Goal: Check status: Check status

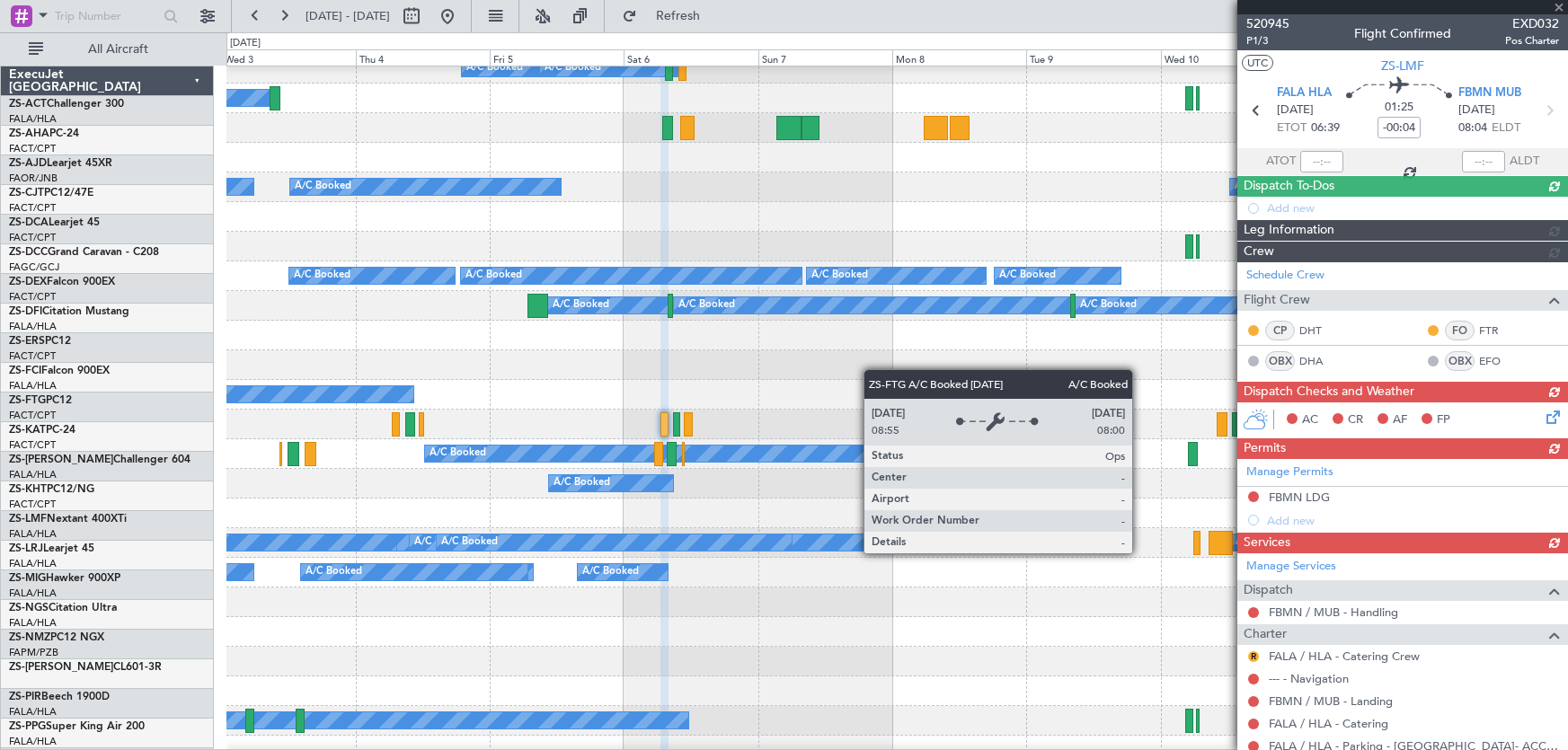
click at [811, 351] on div "A/C Booked A/C Booked" at bounding box center [897, 365] width 1342 height 30
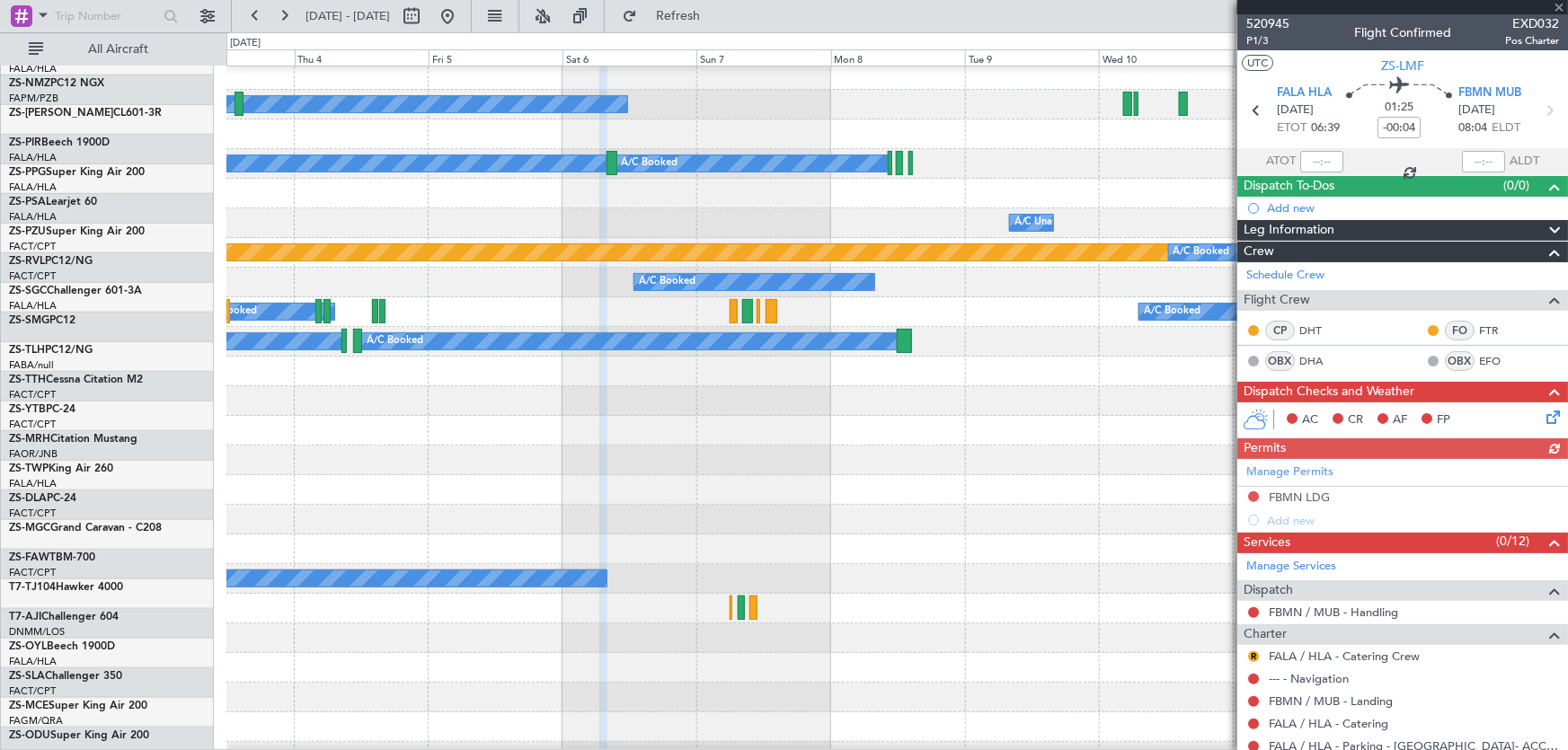
scroll to position [718, 0]
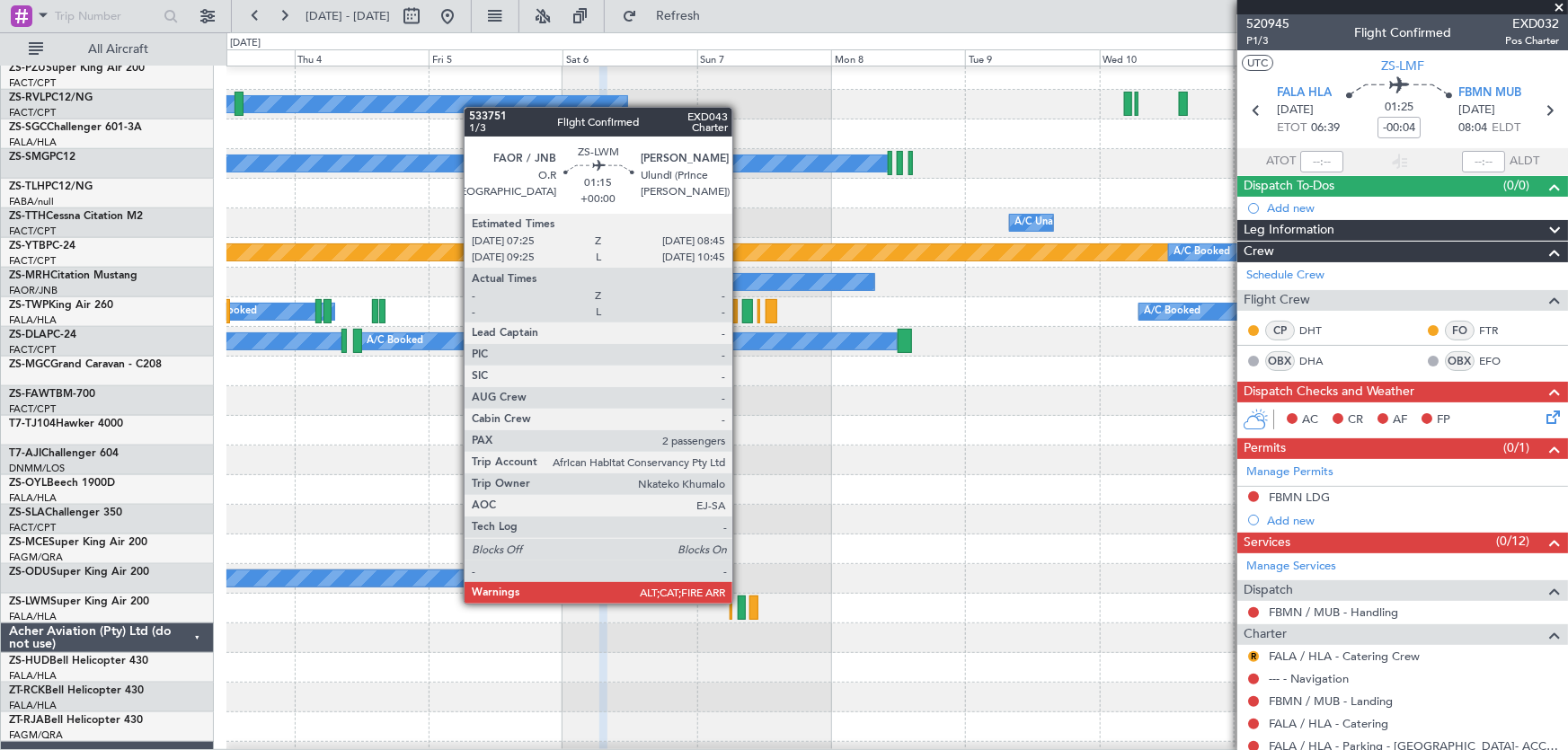
click at [740, 603] on div at bounding box center [741, 607] width 8 height 24
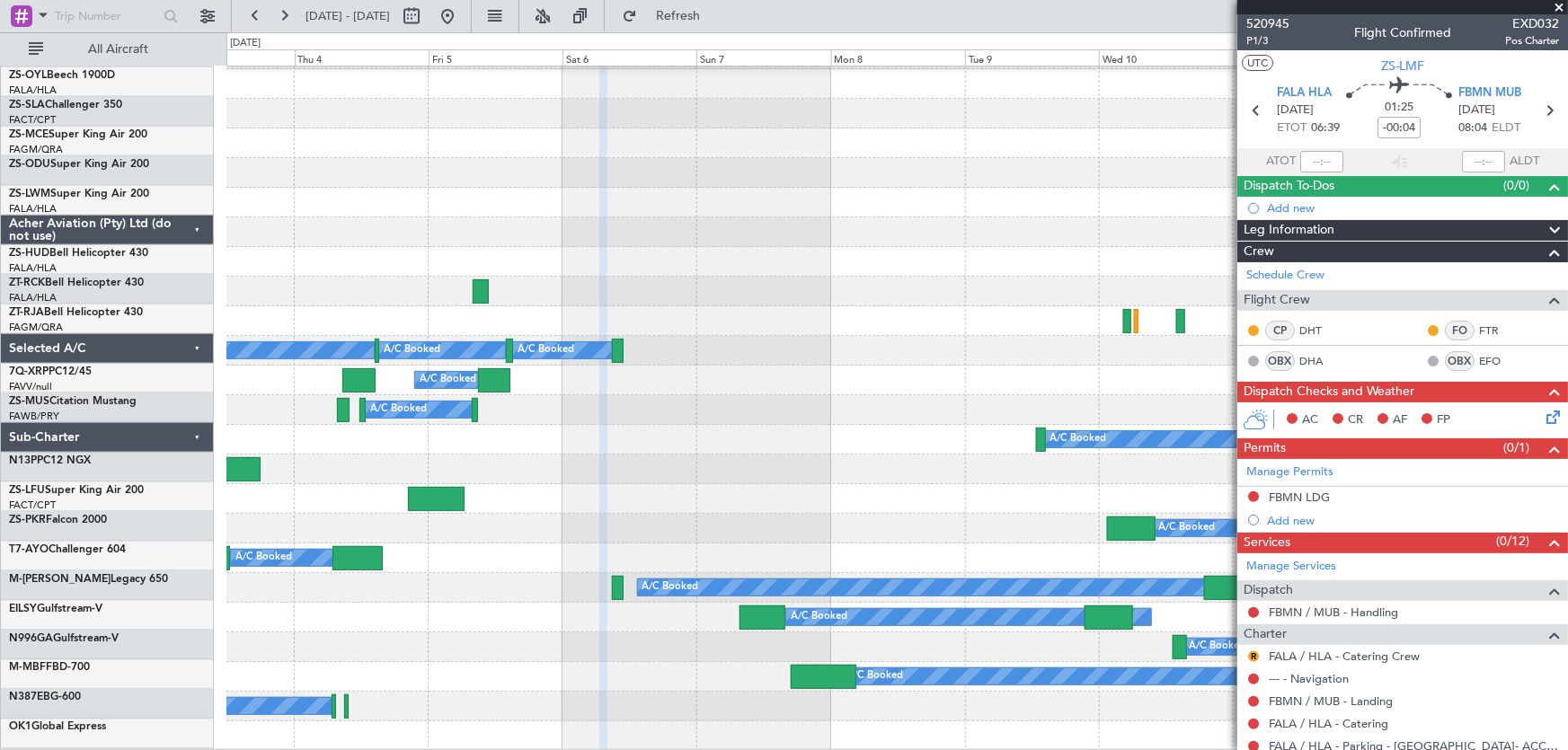
scroll to position [1302, 0]
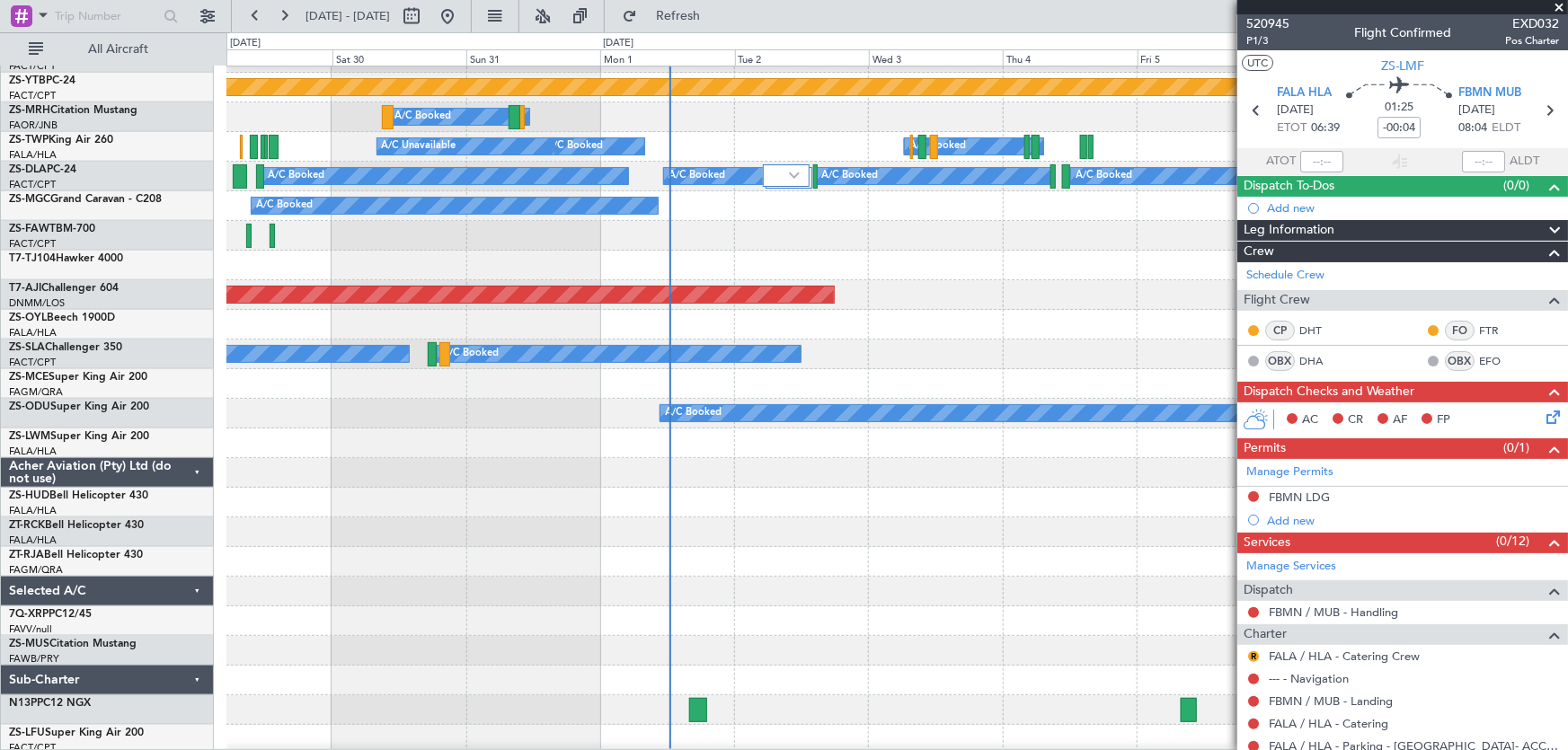
click at [1253, 465] on fb-app "03 Sep 2025 - 13 Sep 2025 Refresh Quick Links All Aircraft No Crew A/C Unavaila…" at bounding box center [784, 381] width 1568 height 737
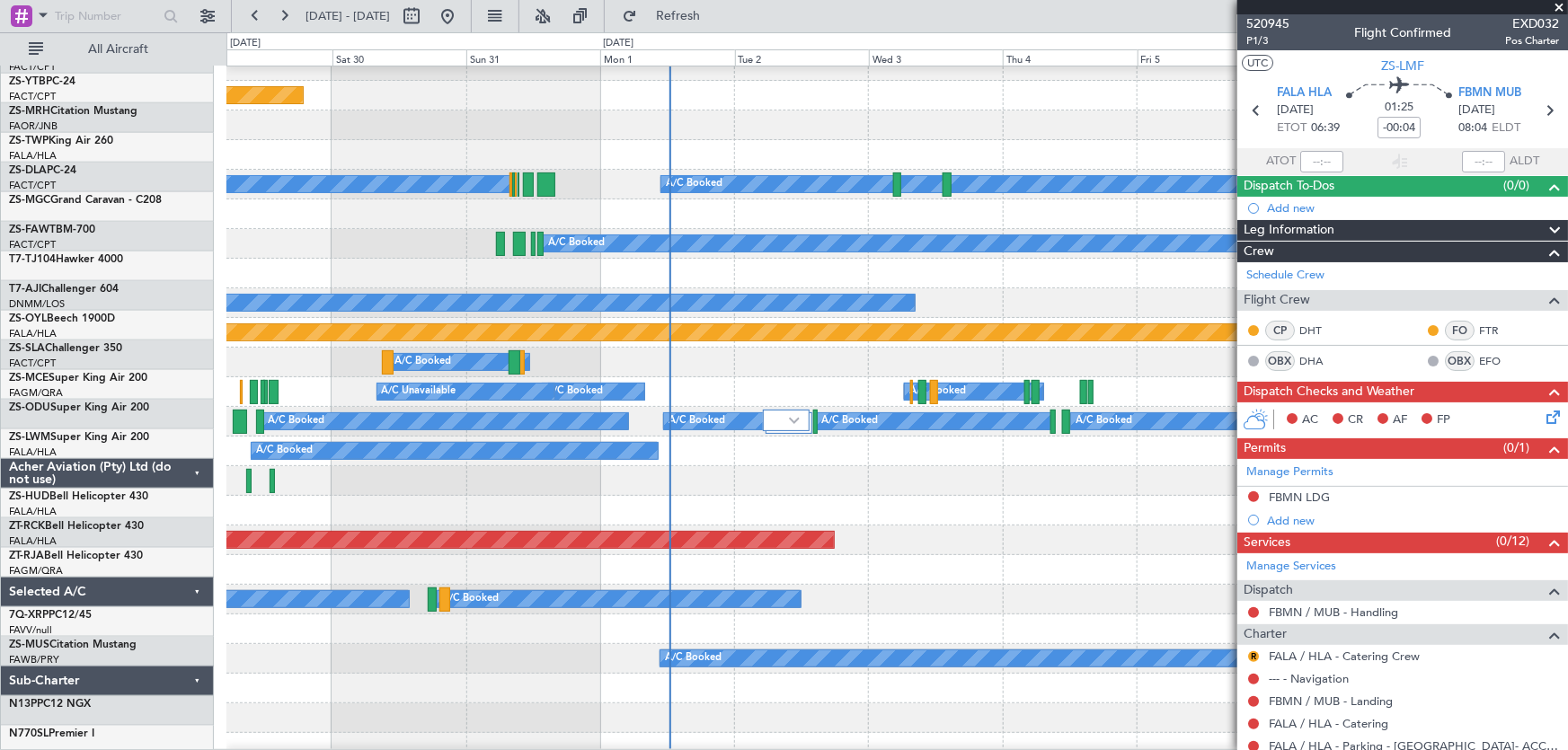
scroll to position [638, 0]
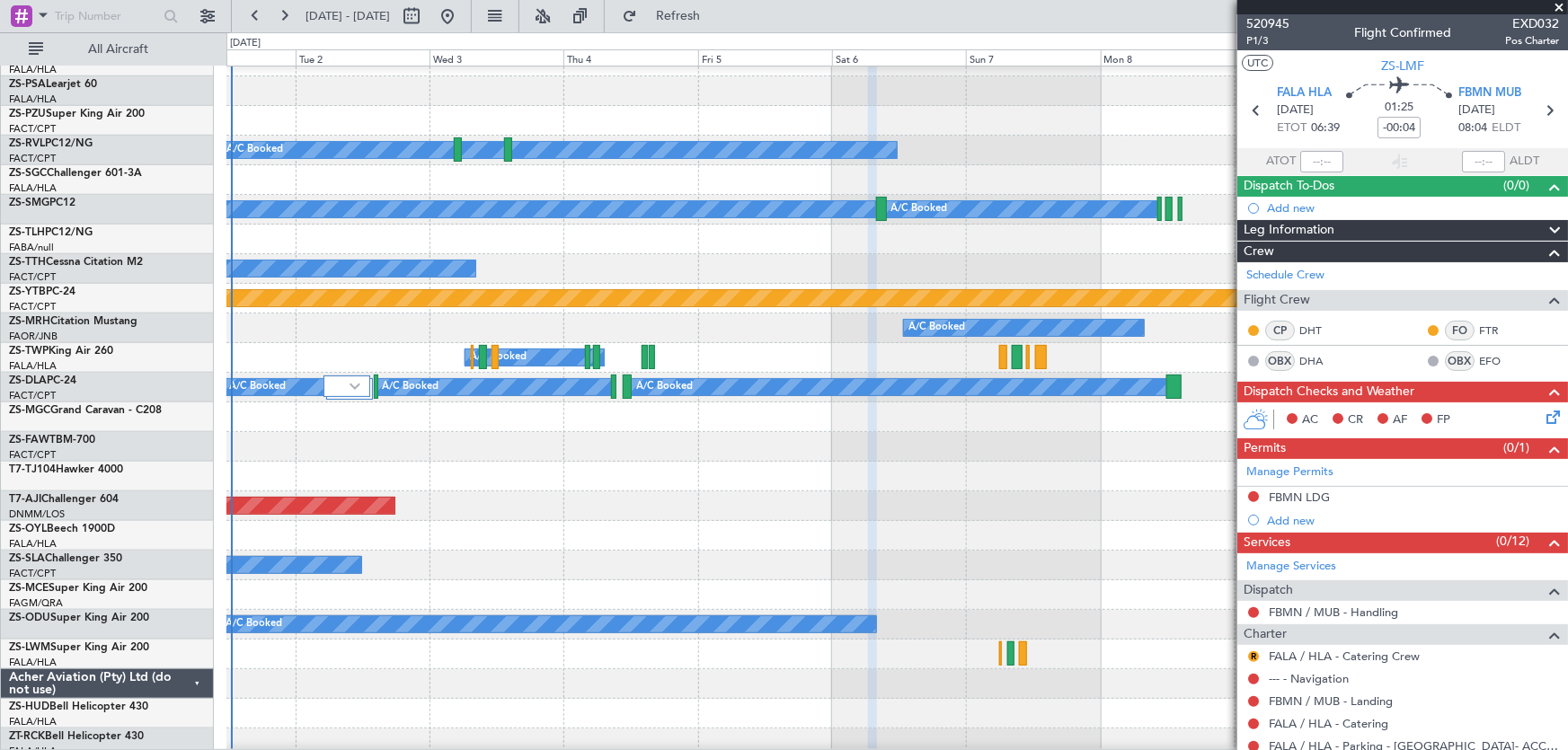
click at [458, 458] on div at bounding box center [897, 446] width 1342 height 30
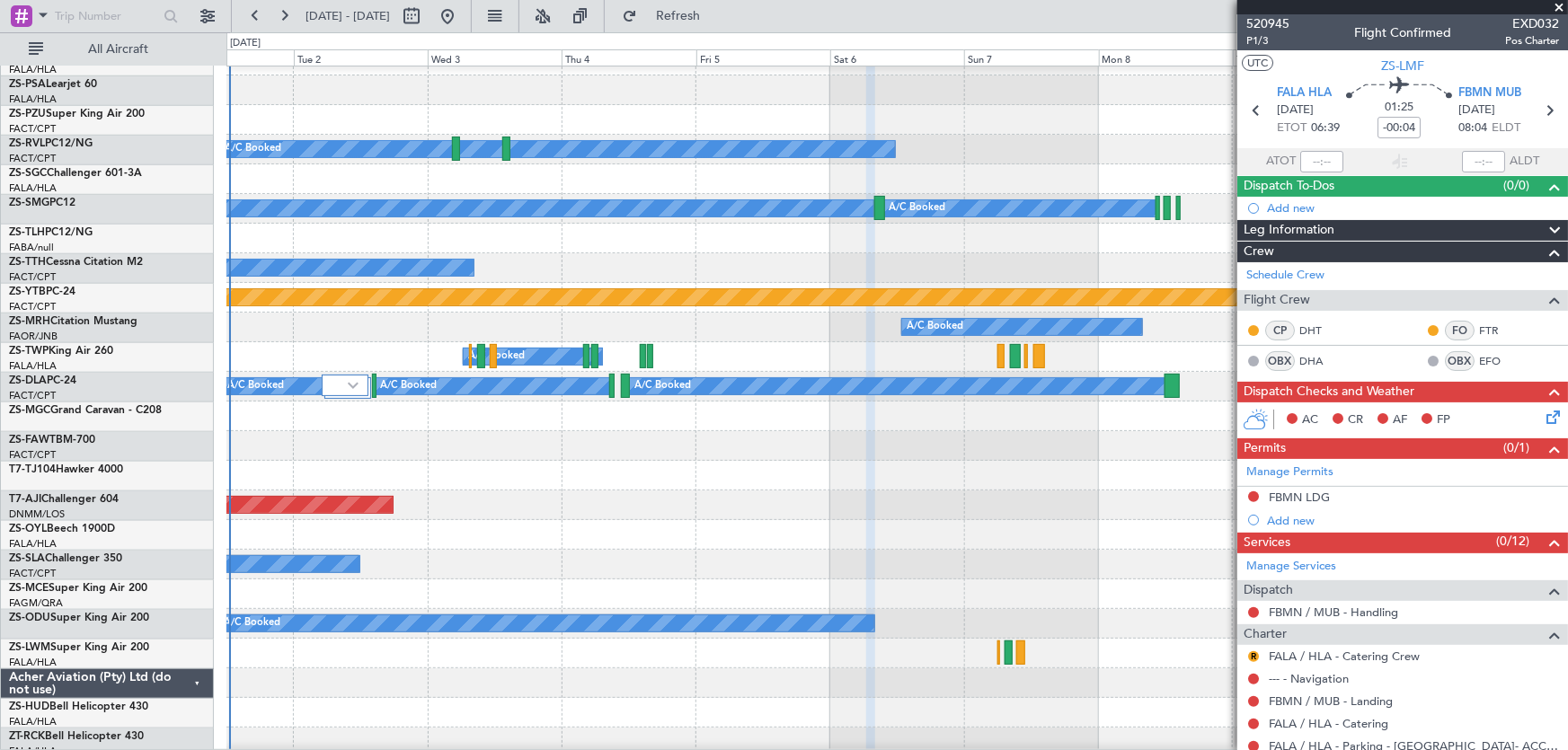
scroll to position [673, 0]
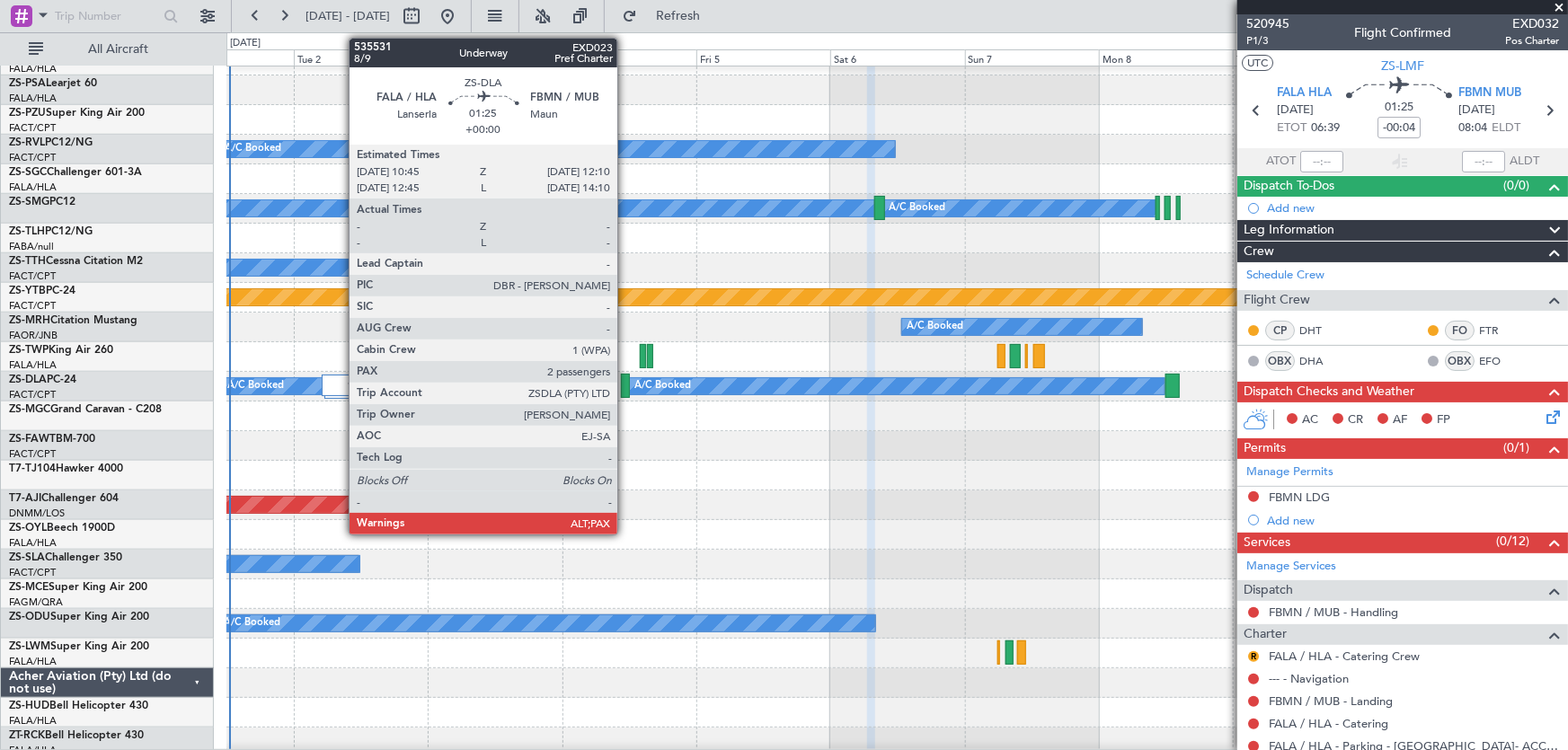
click at [625, 379] on div at bounding box center [625, 385] width 8 height 24
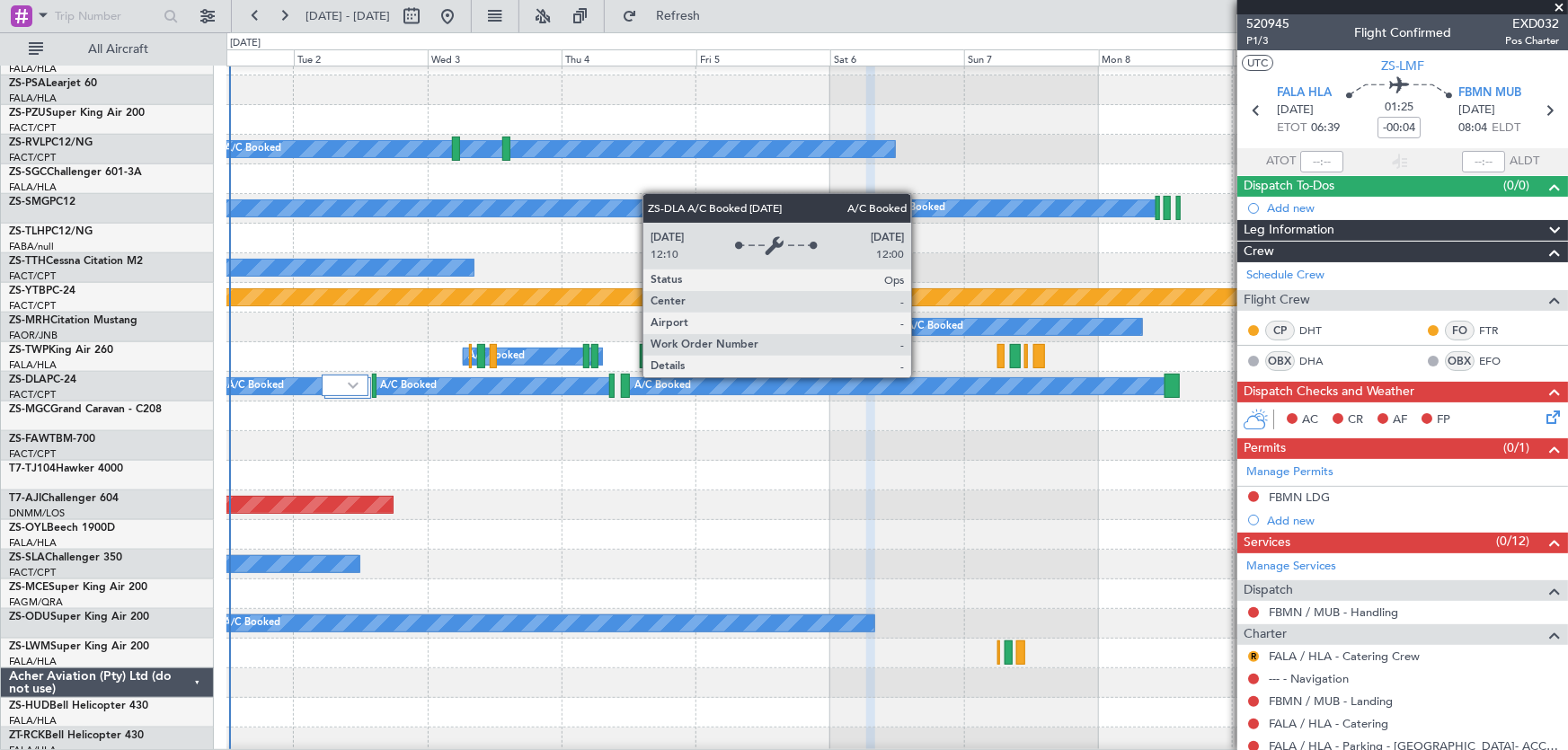
scroll to position [918, 0]
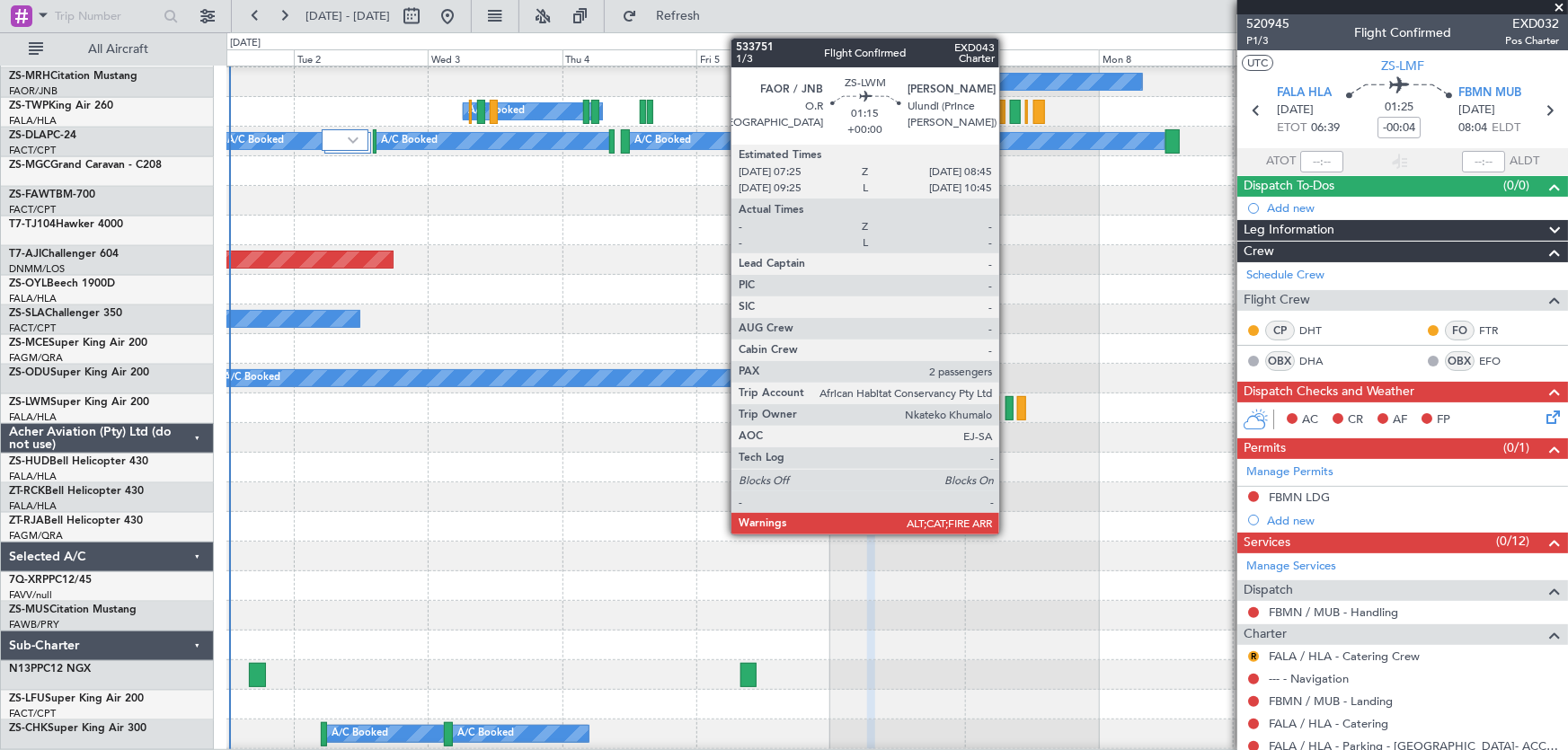
click at [1008, 414] on div at bounding box center [1010, 408] width 8 height 24
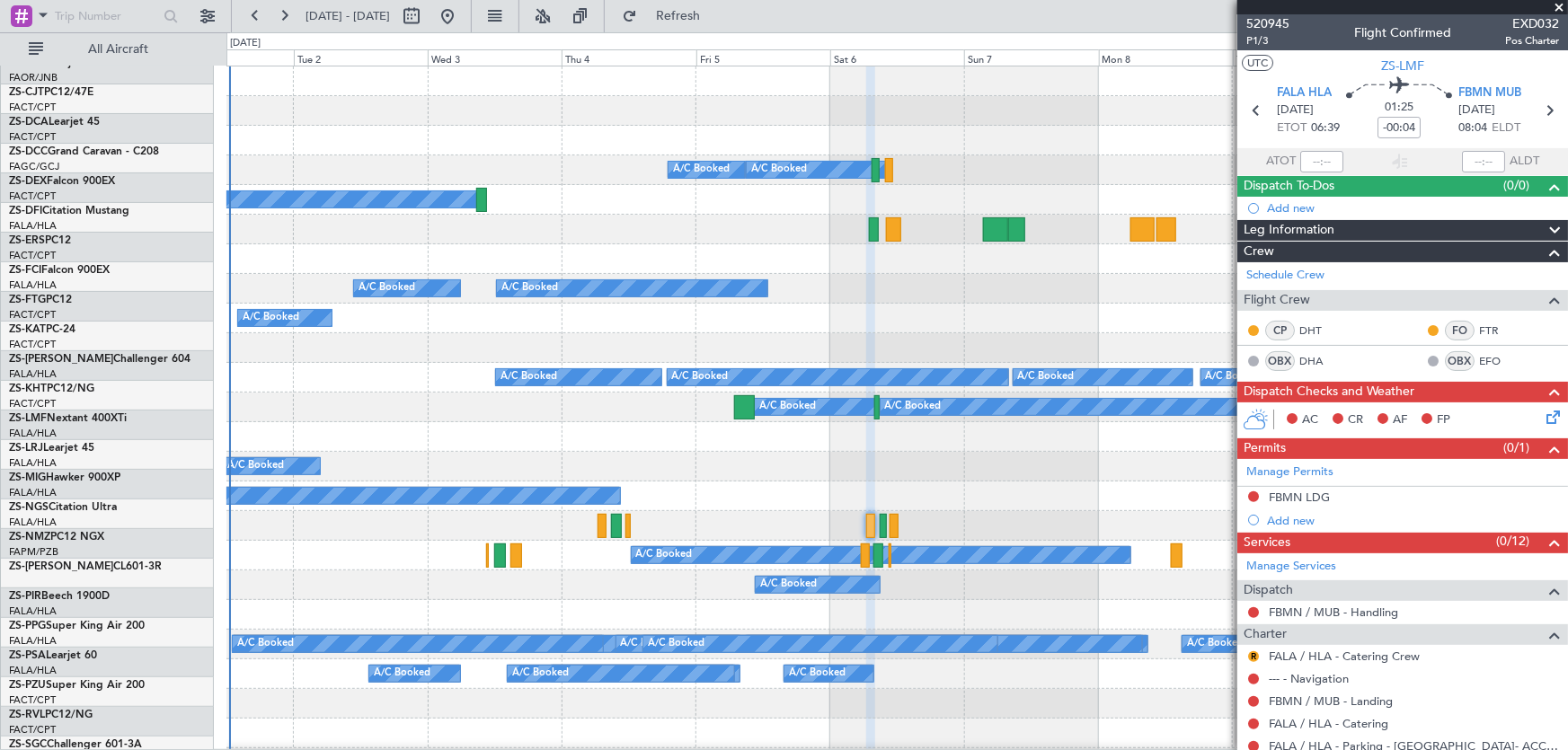
scroll to position [0, 0]
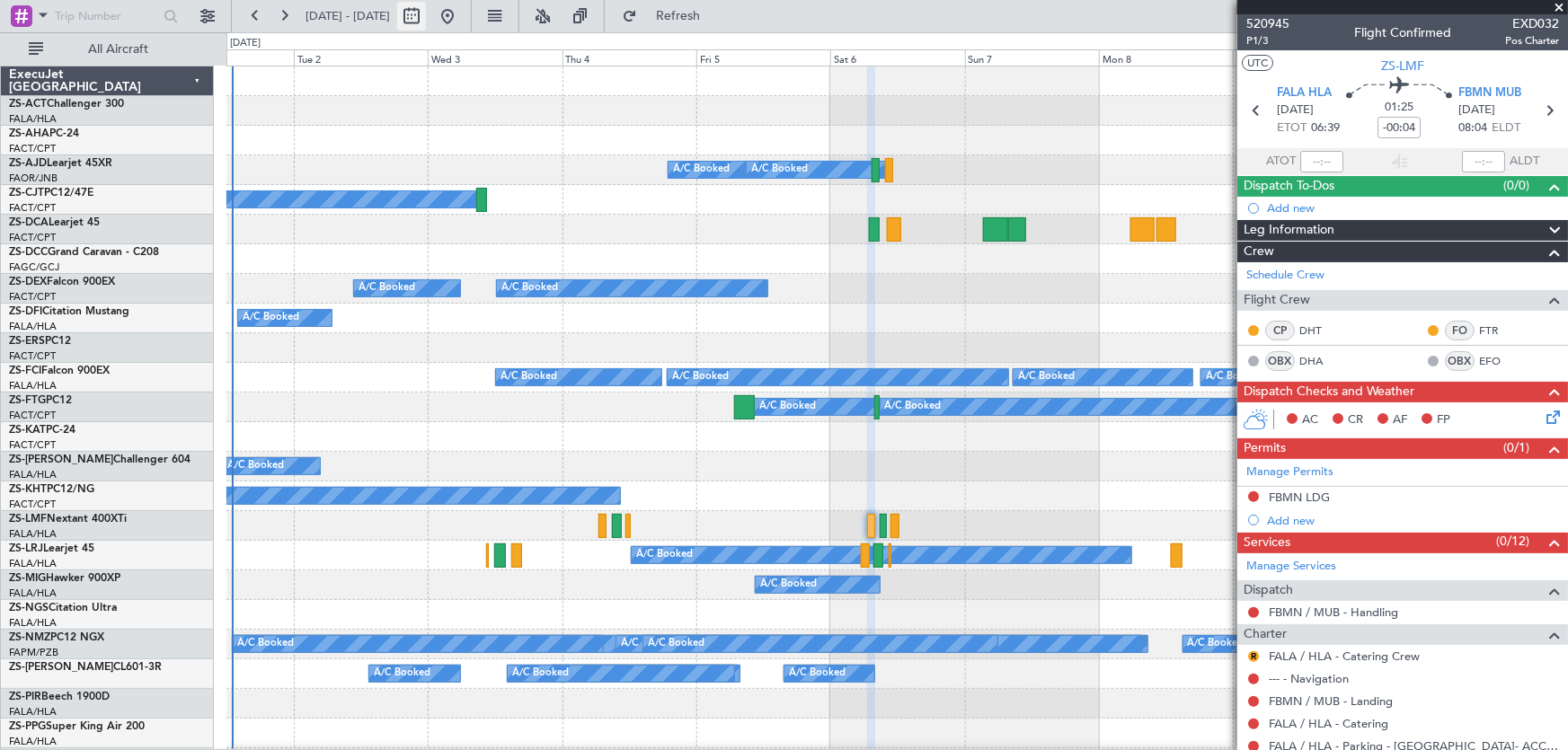
click at [426, 20] on button at bounding box center [412, 16] width 29 height 29
select select "9"
select select "2025"
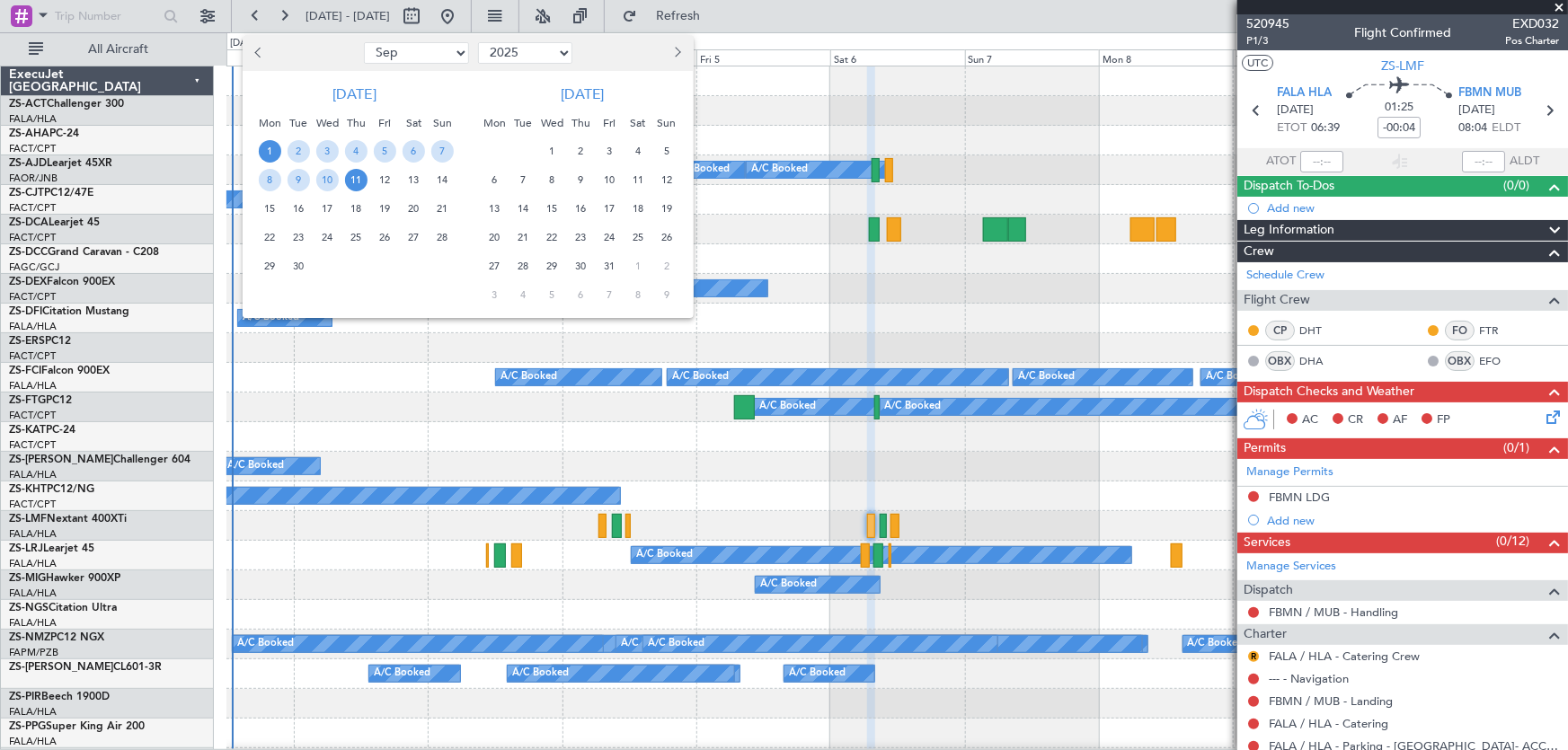
click at [673, 51] on span "Next month" at bounding box center [676, 52] width 11 height 11
click at [491, 261] on span "24" at bounding box center [494, 265] width 22 height 22
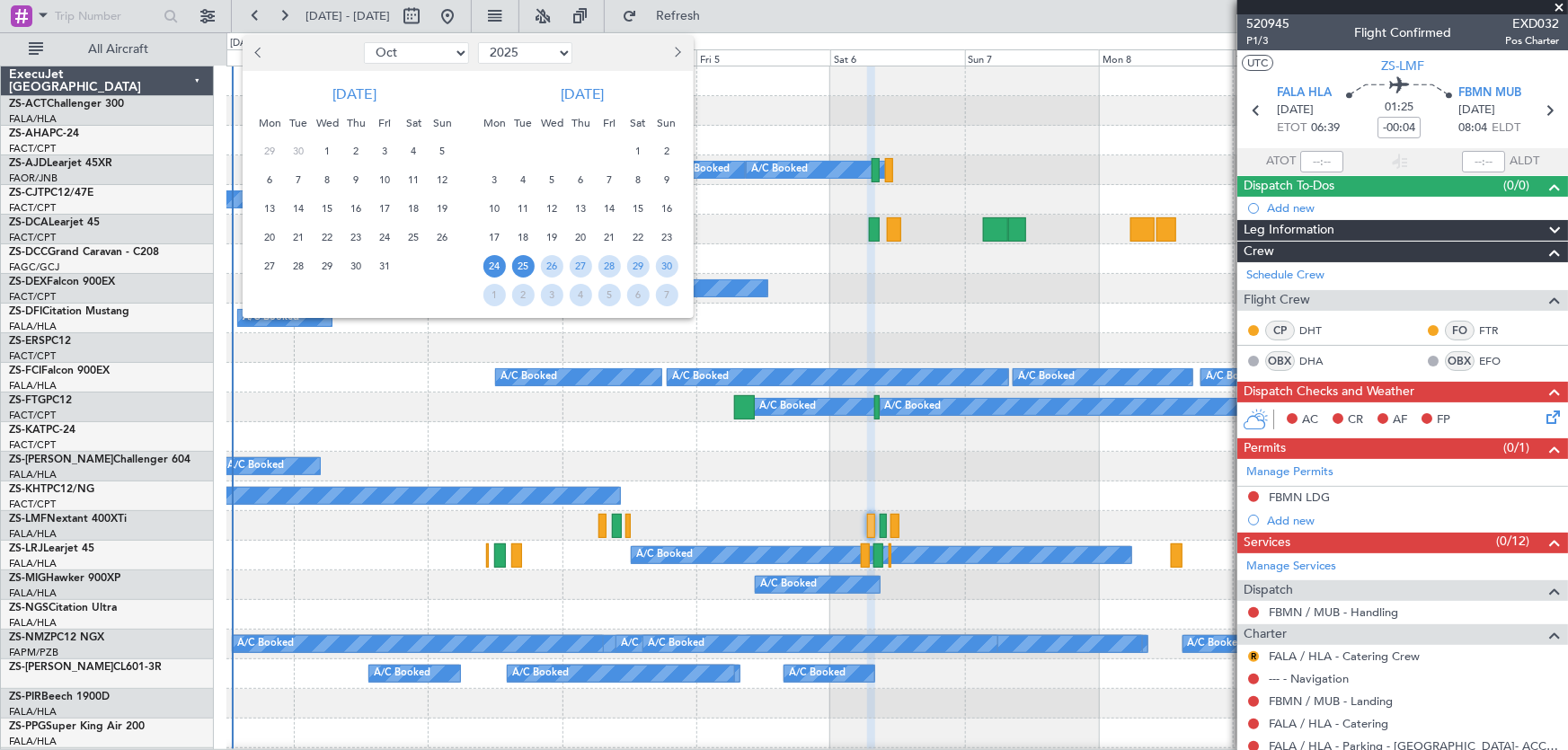
click at [515, 266] on span "25" at bounding box center [523, 265] width 22 height 22
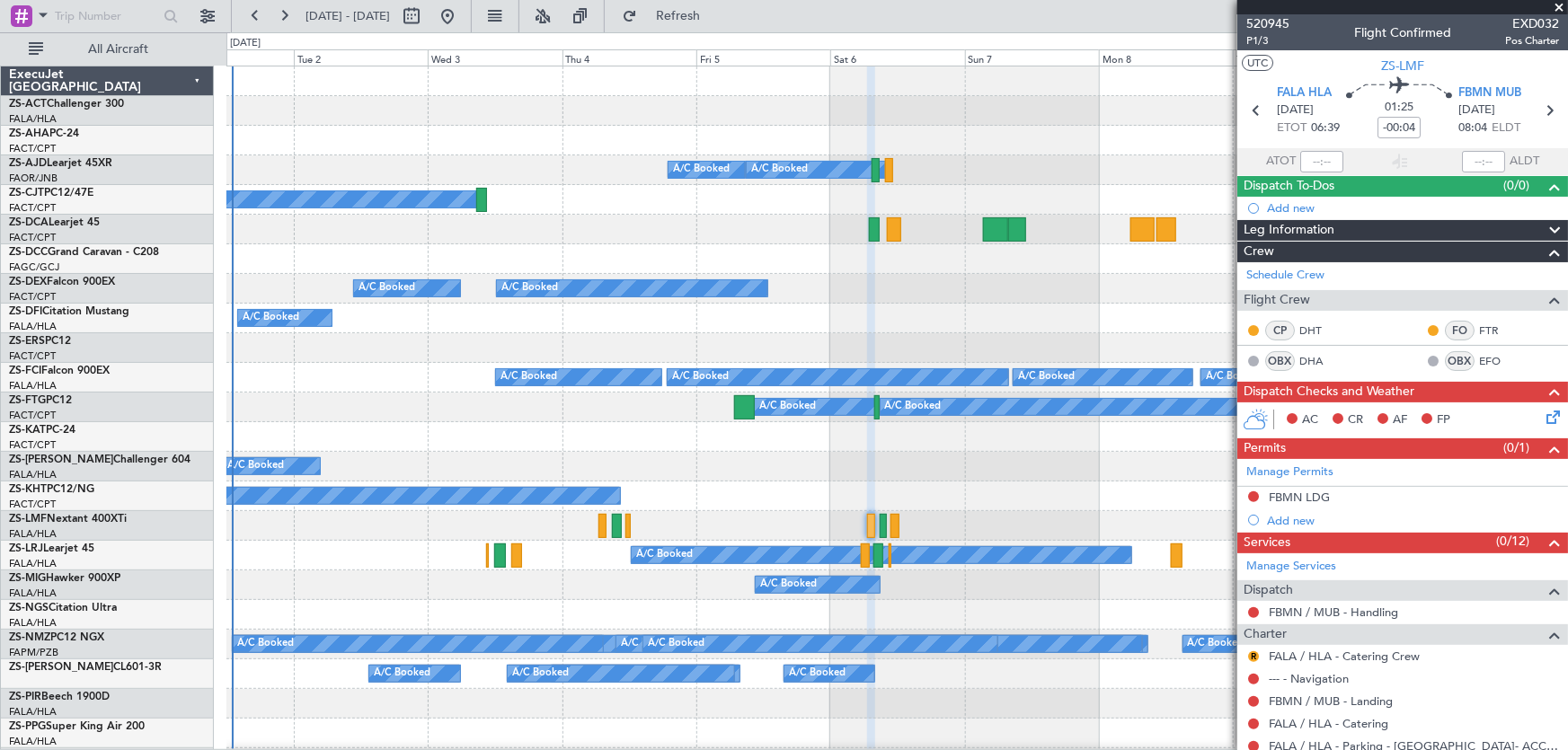
select select "11"
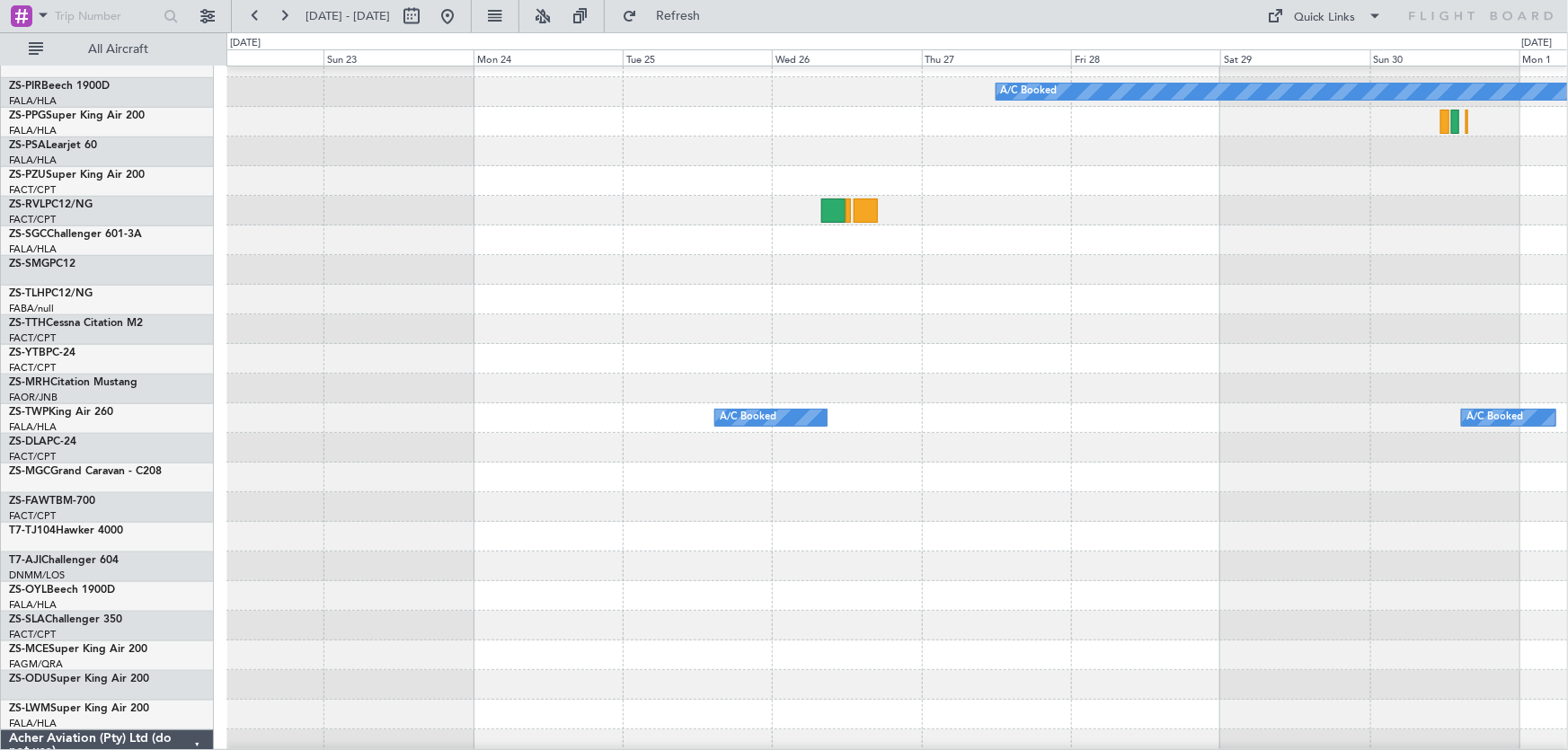
scroll to position [856, 0]
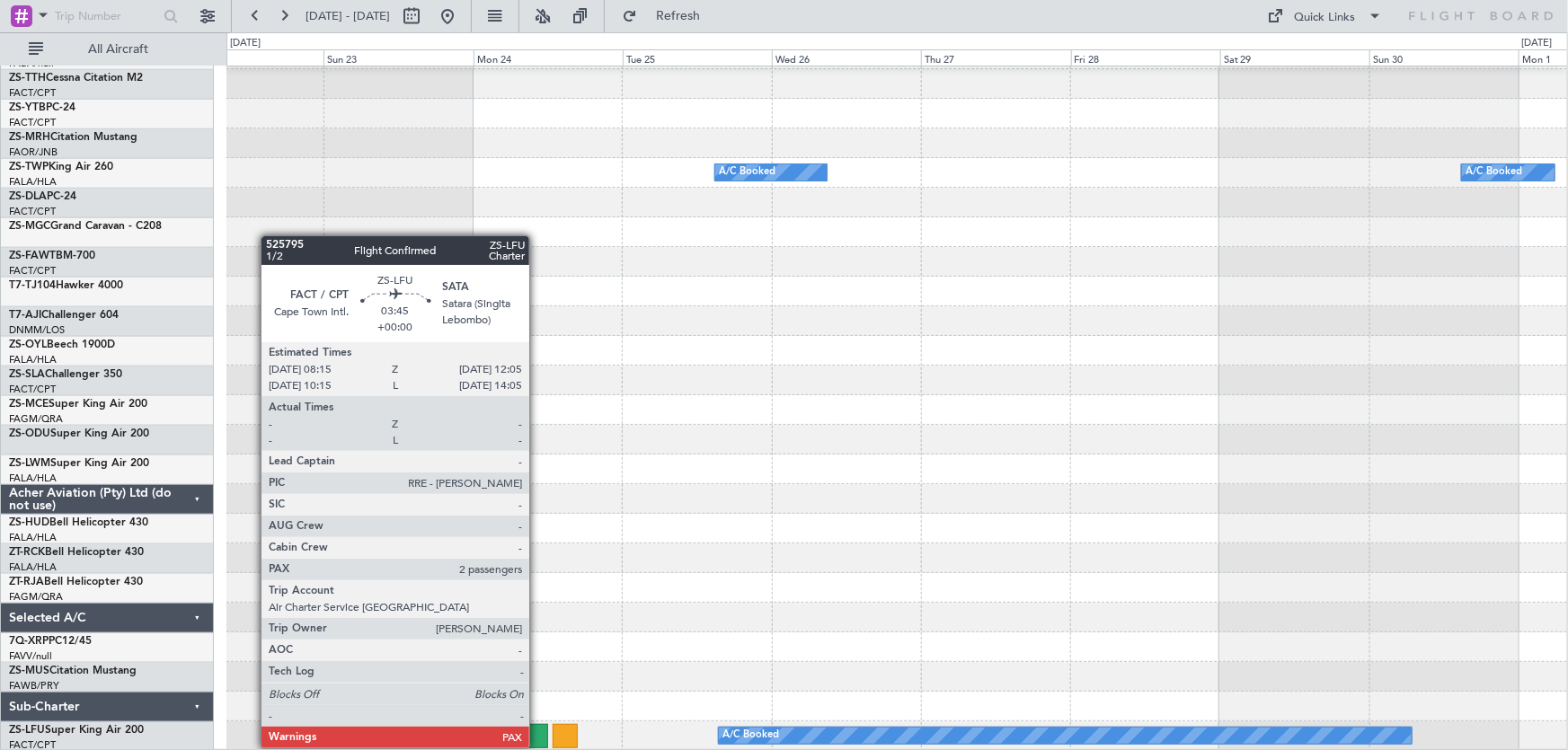
click at [537, 731] on div at bounding box center [535, 736] width 24 height 24
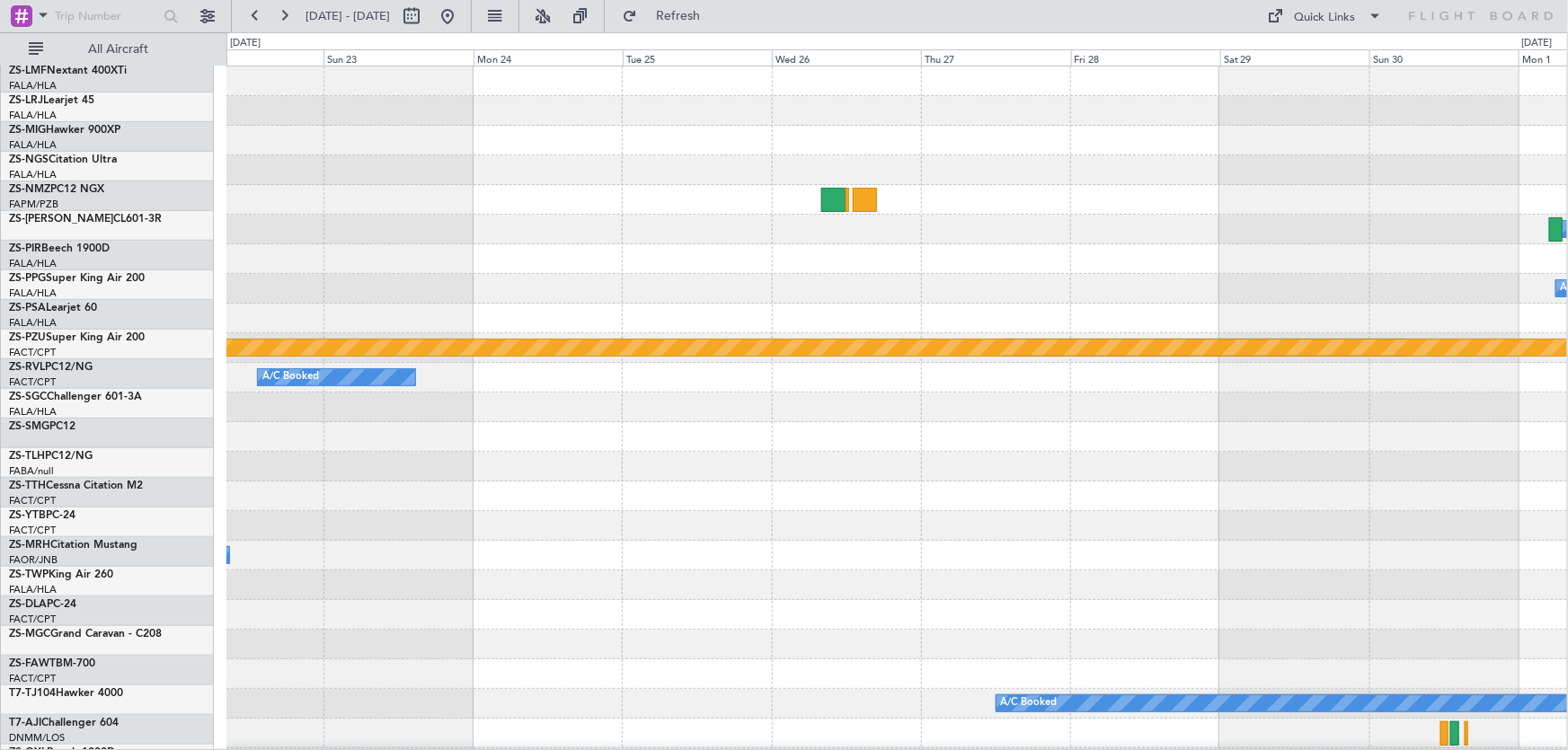
scroll to position [0, 0]
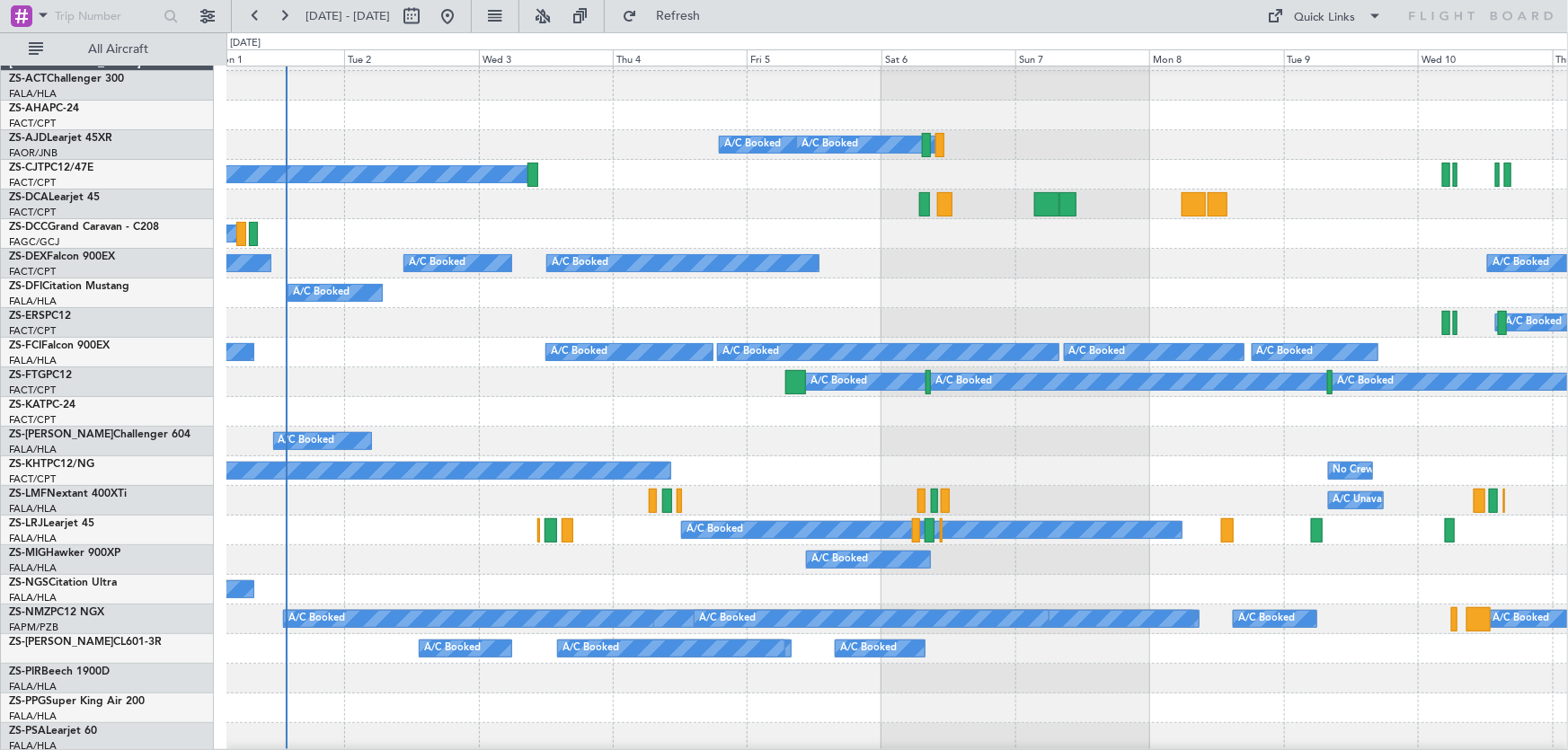
click at [638, 374] on div "A/C Booked A/C Booked A/C Booked A/C Booked" at bounding box center [897, 382] width 1342 height 30
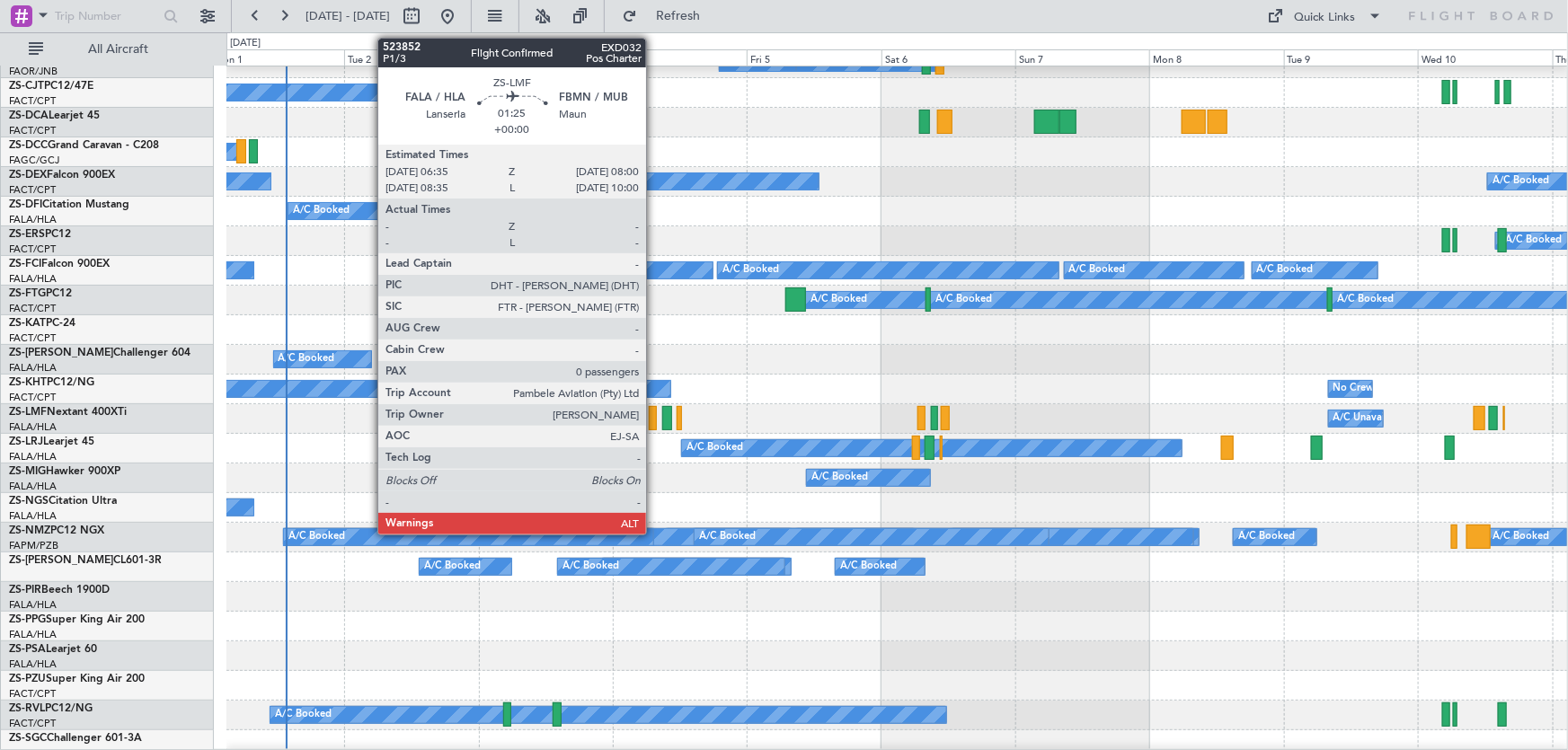
click at [654, 416] on div at bounding box center [652, 418] width 8 height 24
